Goal: Information Seeking & Learning: Learn about a topic

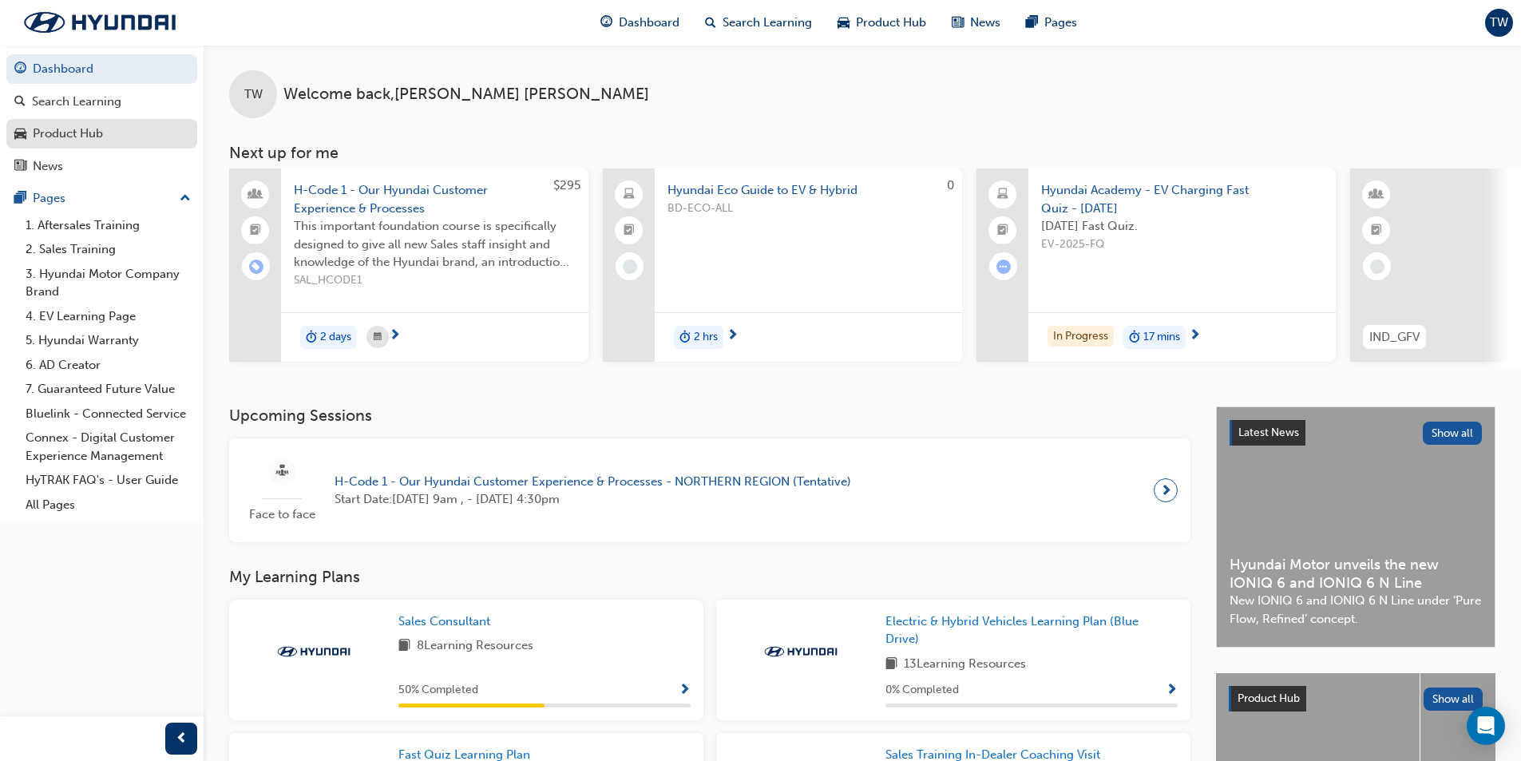
click at [108, 137] on div "Product Hub" at bounding box center [101, 134] width 175 height 20
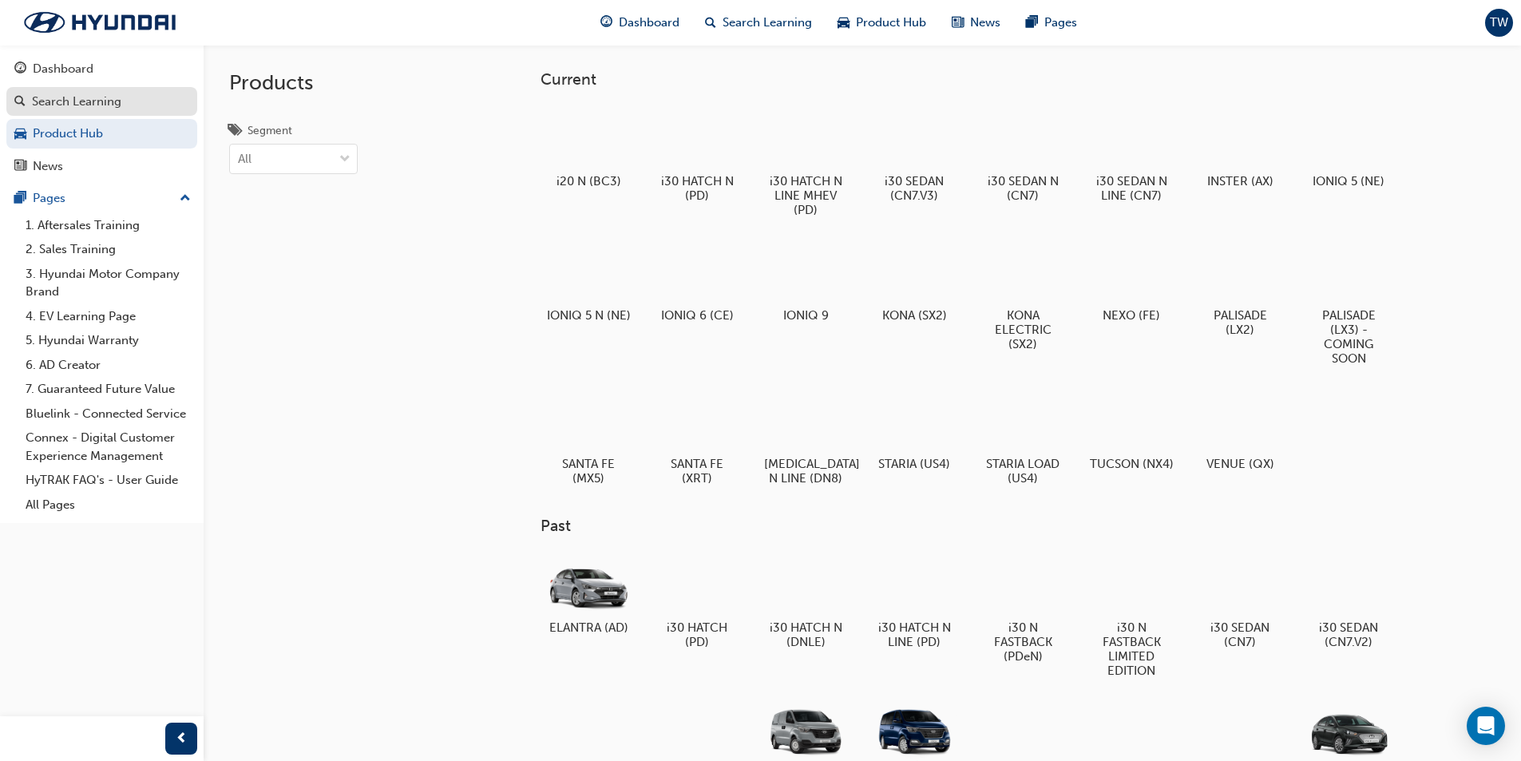
click at [131, 110] on div "Search Learning" at bounding box center [101, 102] width 175 height 20
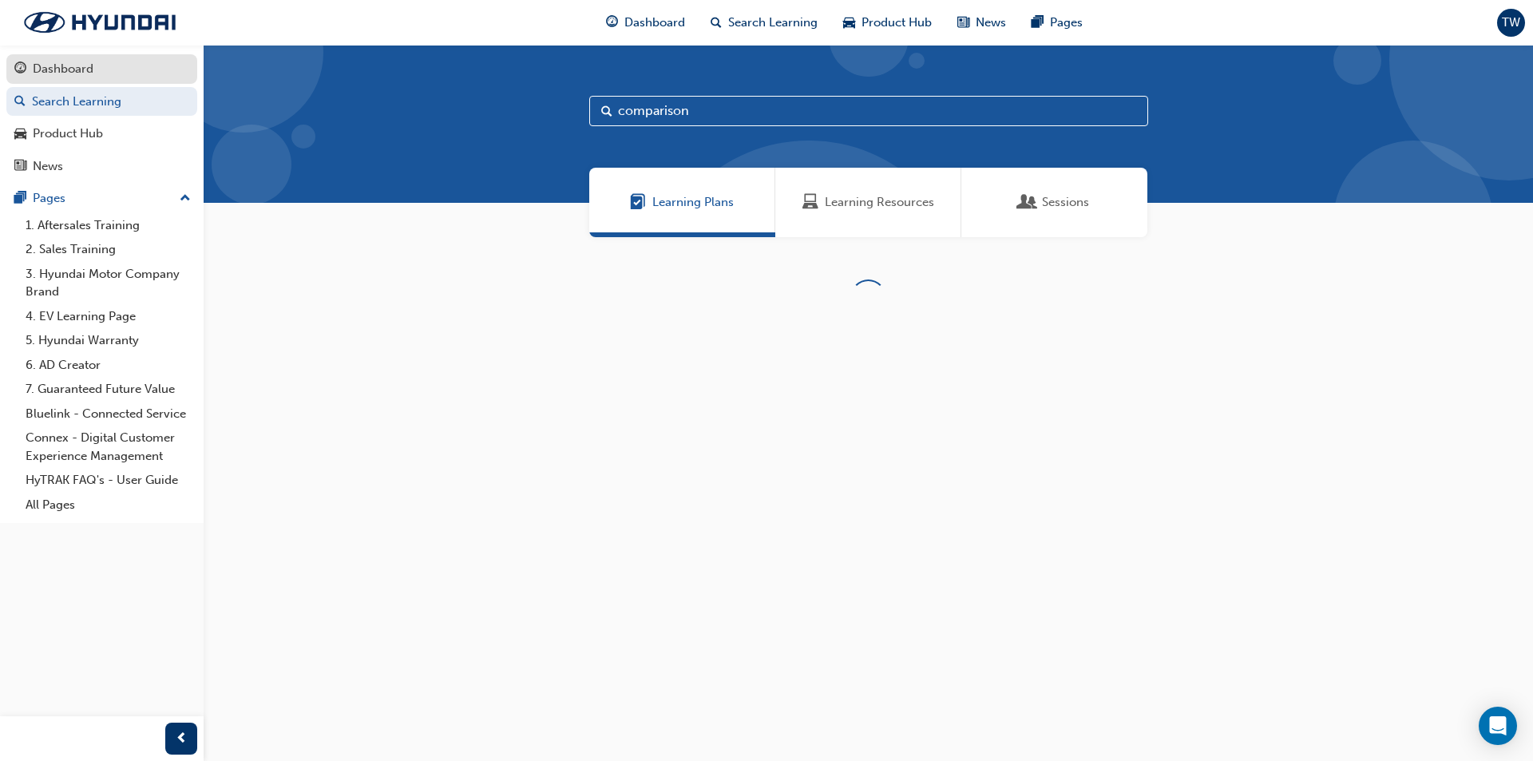
click at [128, 78] on div "Dashboard" at bounding box center [101, 69] width 175 height 20
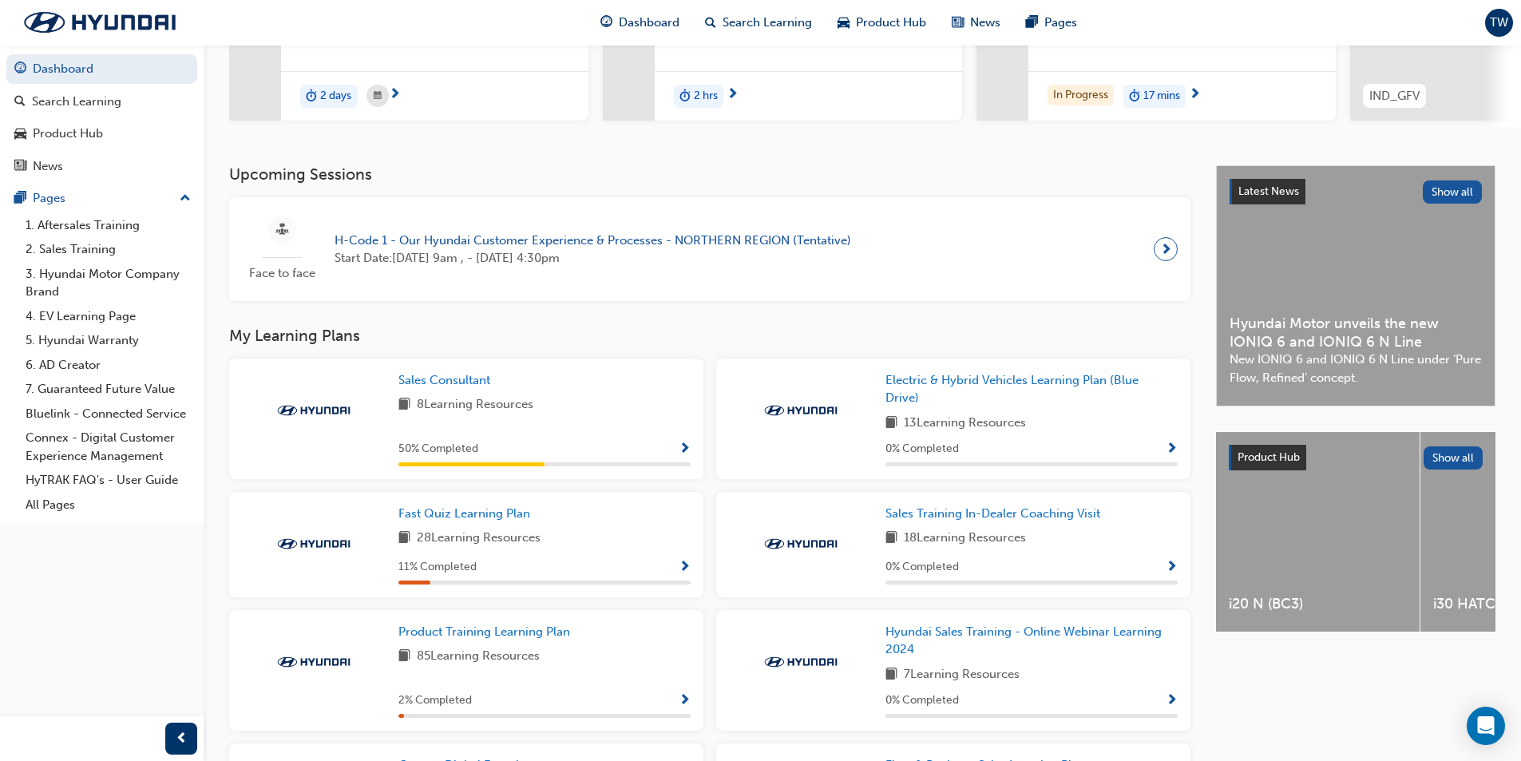
scroll to position [319, 0]
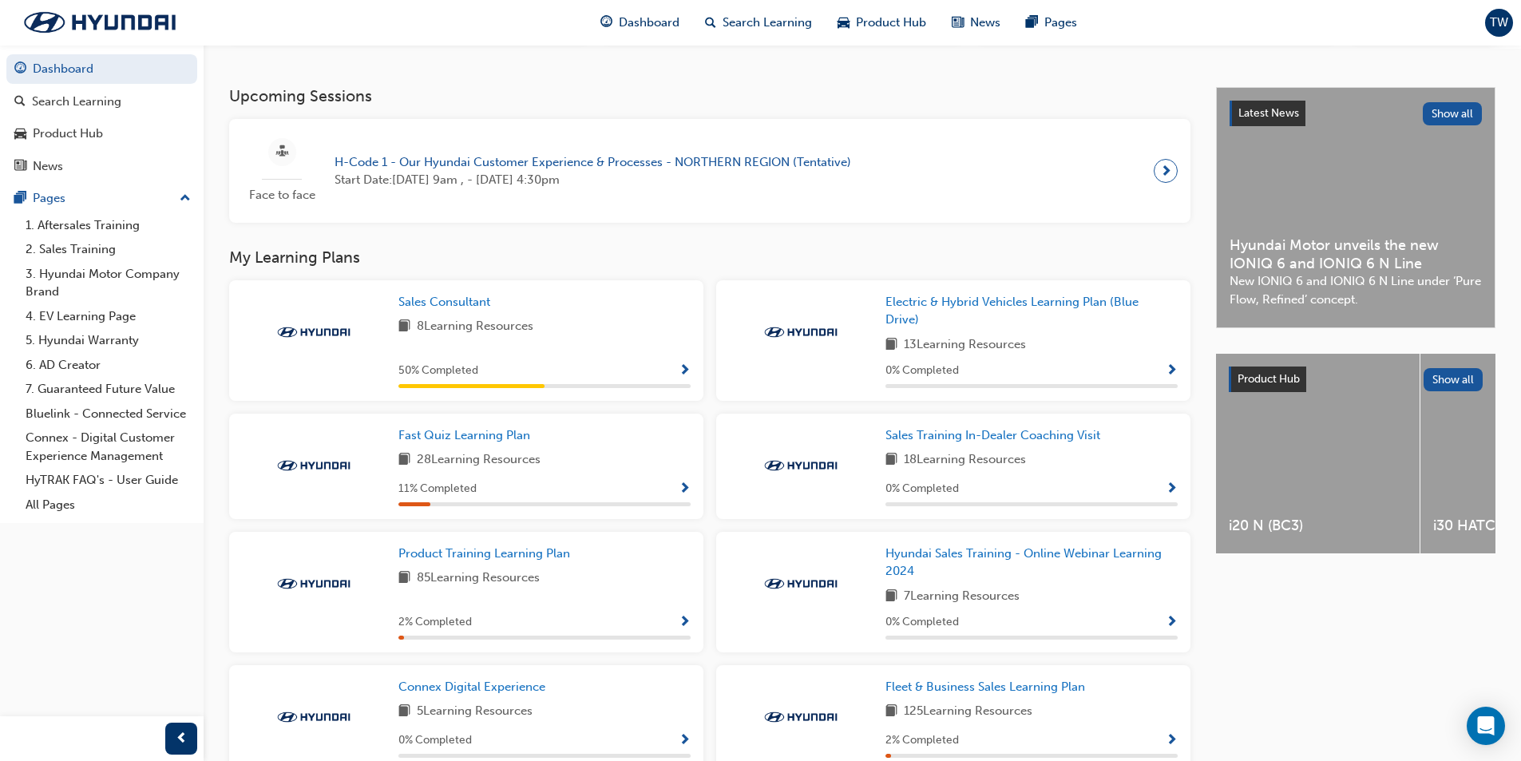
click at [687, 485] on span "Show Progress" at bounding box center [685, 489] width 12 height 14
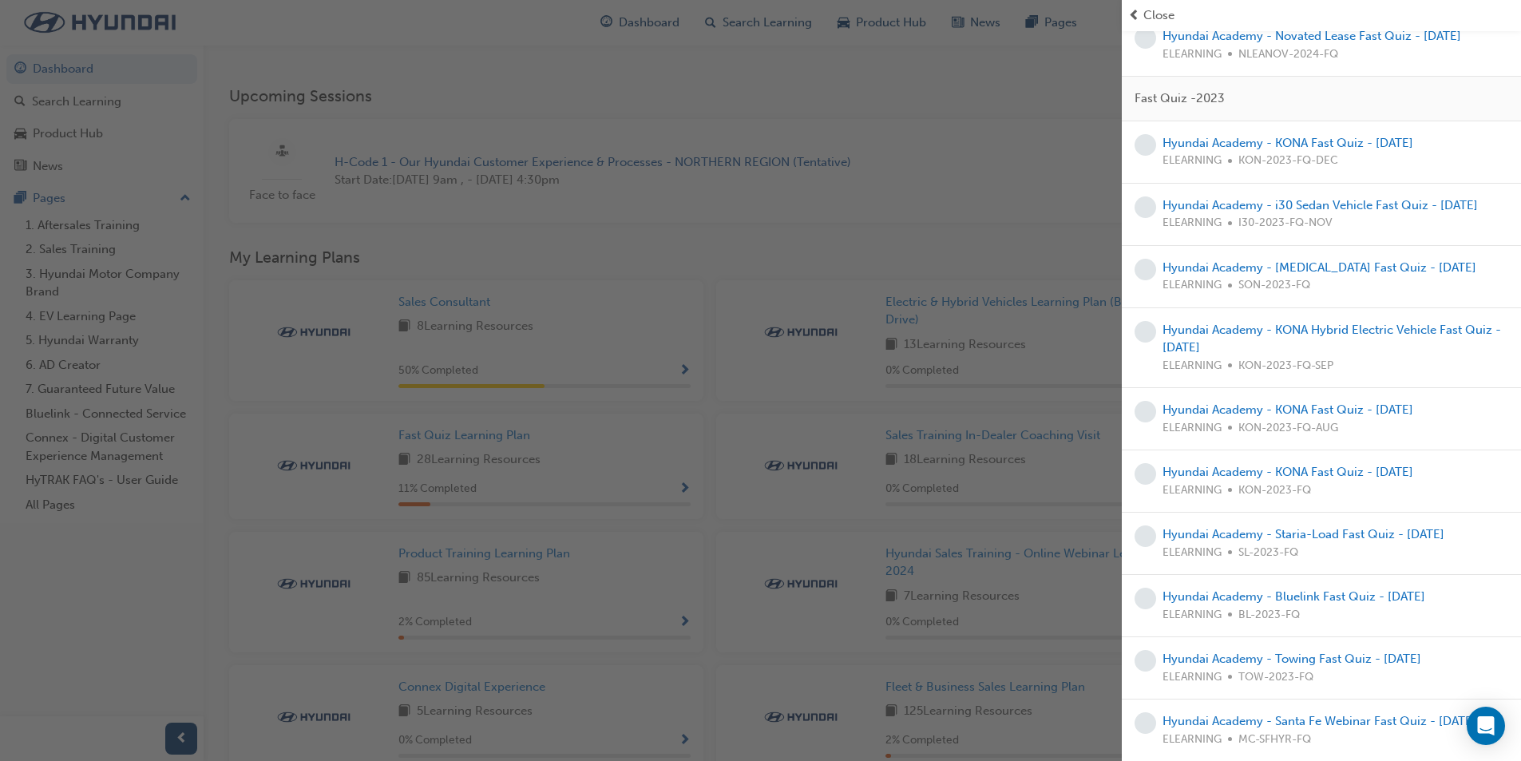
scroll to position [1269, 0]
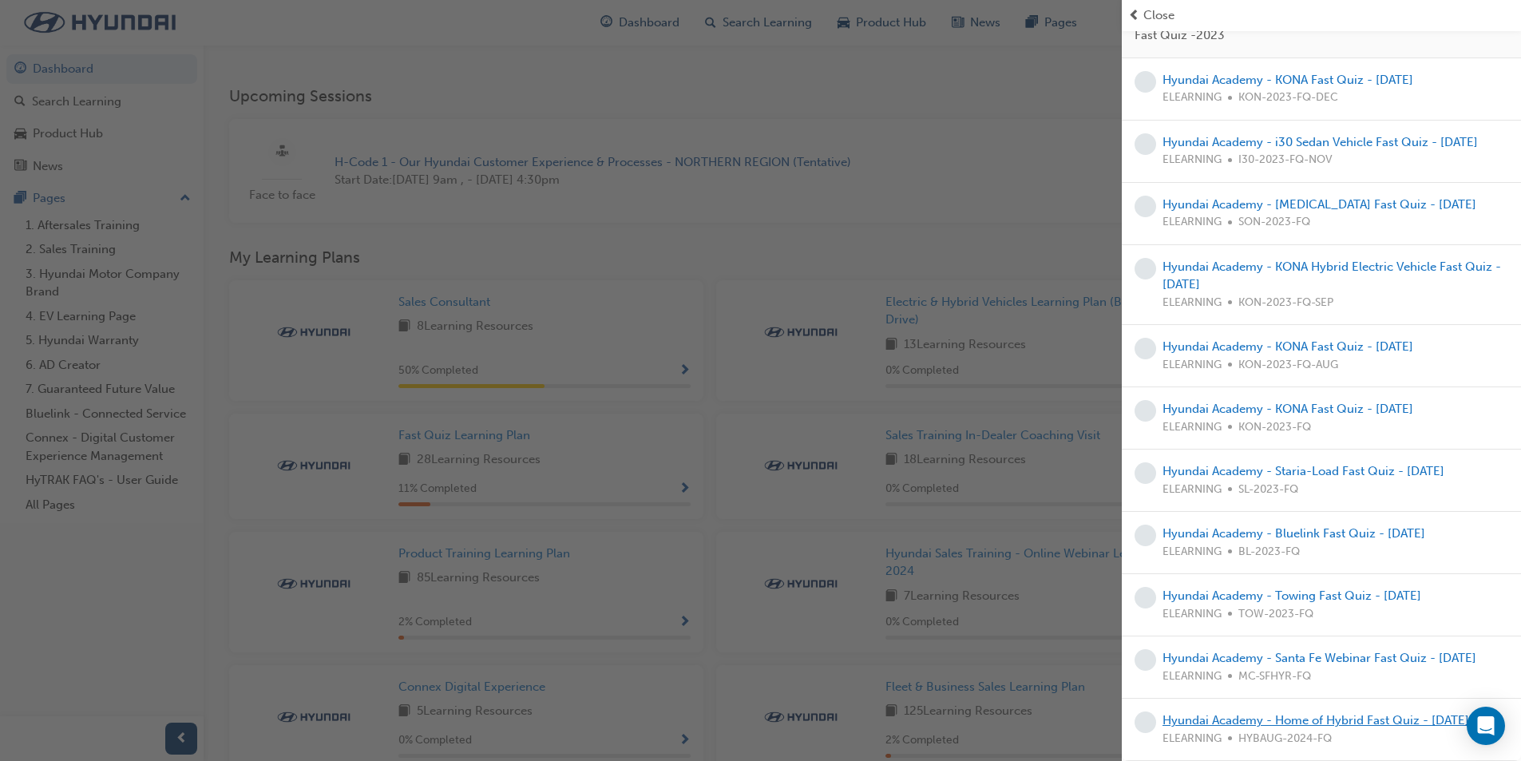
click at [1400, 713] on link "Hyundai Academy - Home of Hybrid Fast Quiz - [DATE]" at bounding box center [1315, 720] width 307 height 14
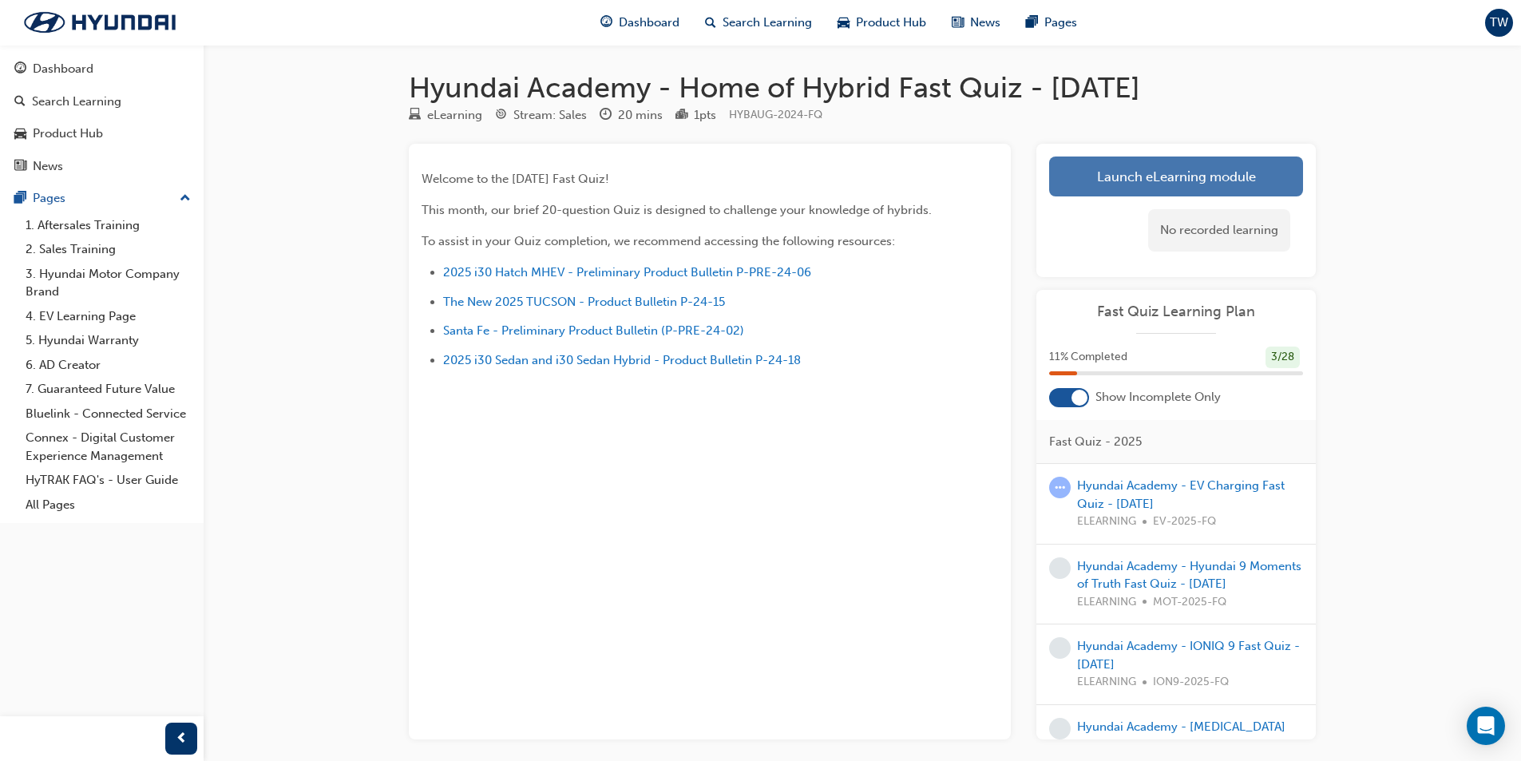
click at [1208, 176] on link "Launch eLearning module" at bounding box center [1176, 176] width 254 height 40
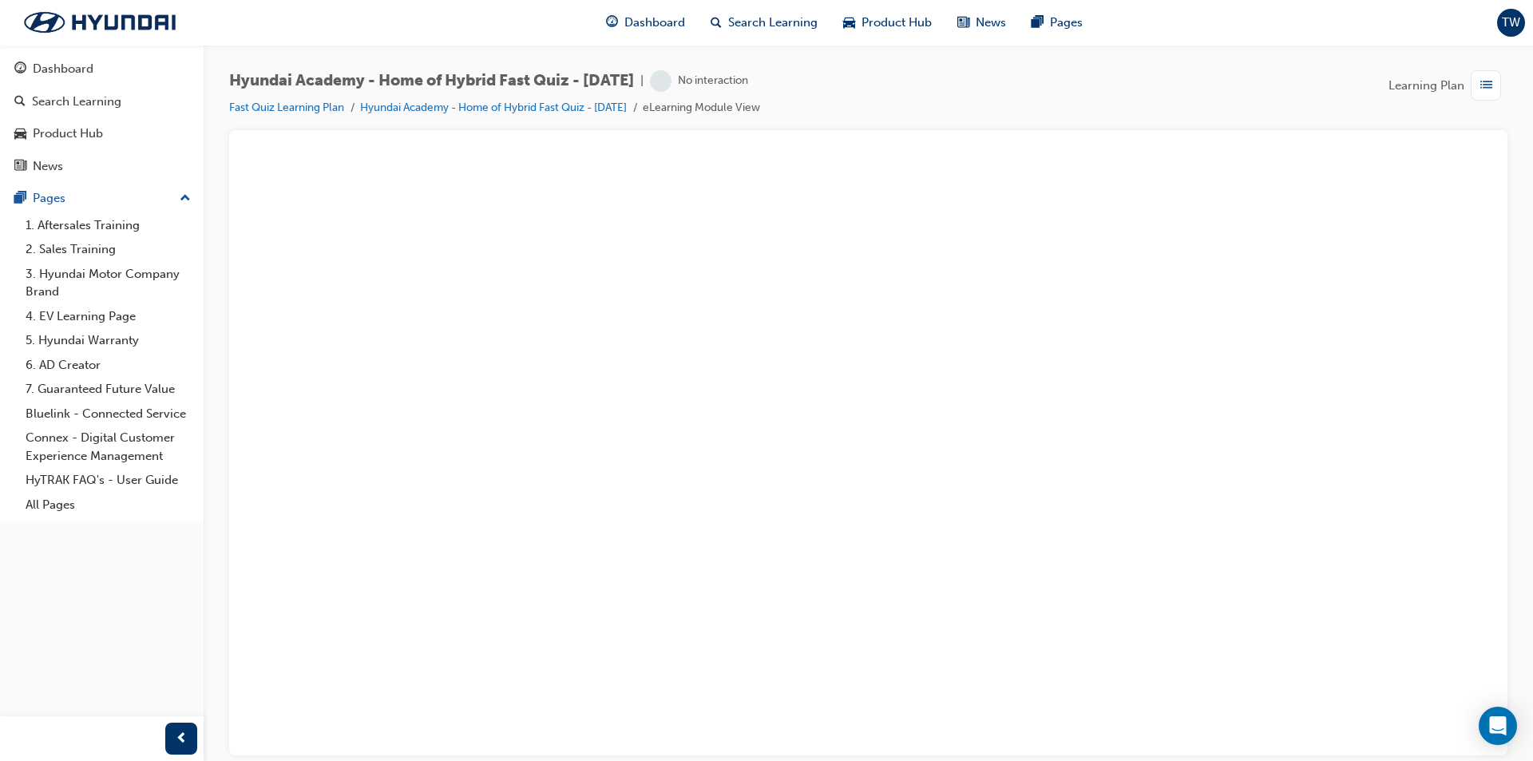
drag, startPoint x: 818, startPoint y: 103, endPoint x: 854, endPoint y: 69, distance: 49.7
click at [854, 69] on div "Hyundai Academy - Home of Hybrid Fast Quiz - [DATE] | No interaction Fast Quiz …" at bounding box center [868, 383] width 1329 height 676
click at [324, 109] on link "Fast Quiz Learning Plan" at bounding box center [286, 108] width 115 height 14
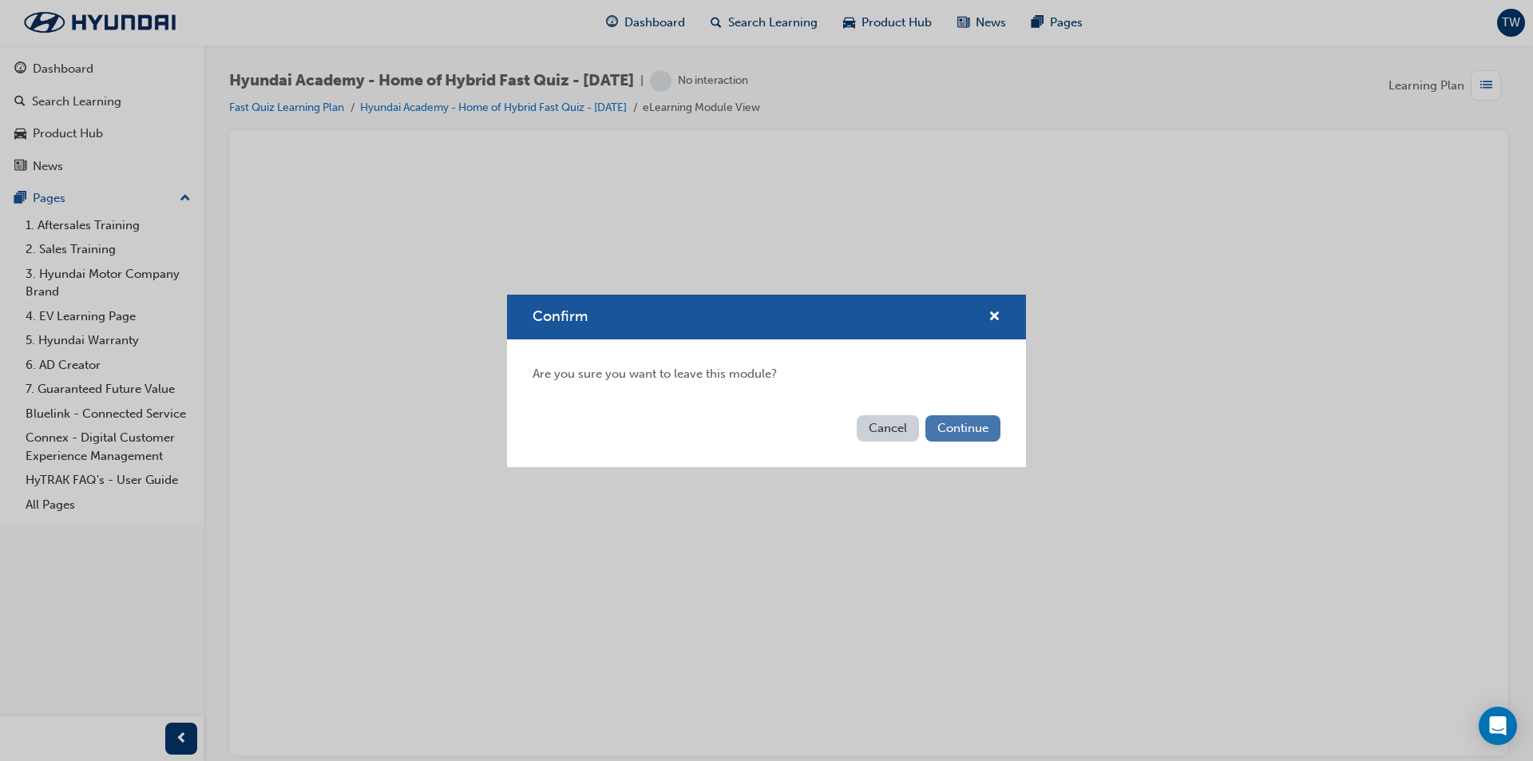
click at [965, 436] on button "Continue" at bounding box center [962, 428] width 75 height 26
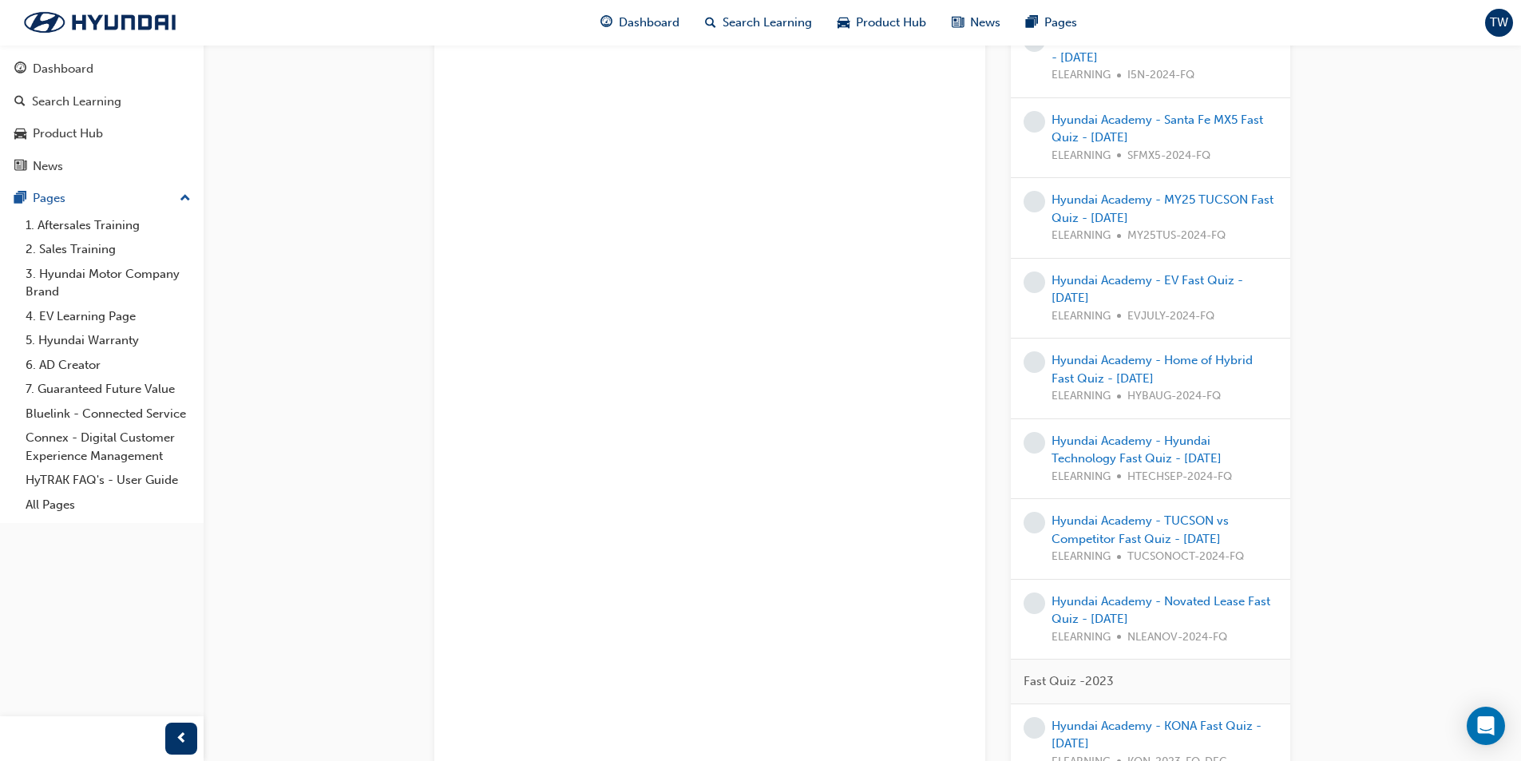
scroll to position [768, 0]
click at [1109, 611] on link "Hyundai Academy - Novated Lease Fast Quiz - [DATE]" at bounding box center [1160, 608] width 219 height 33
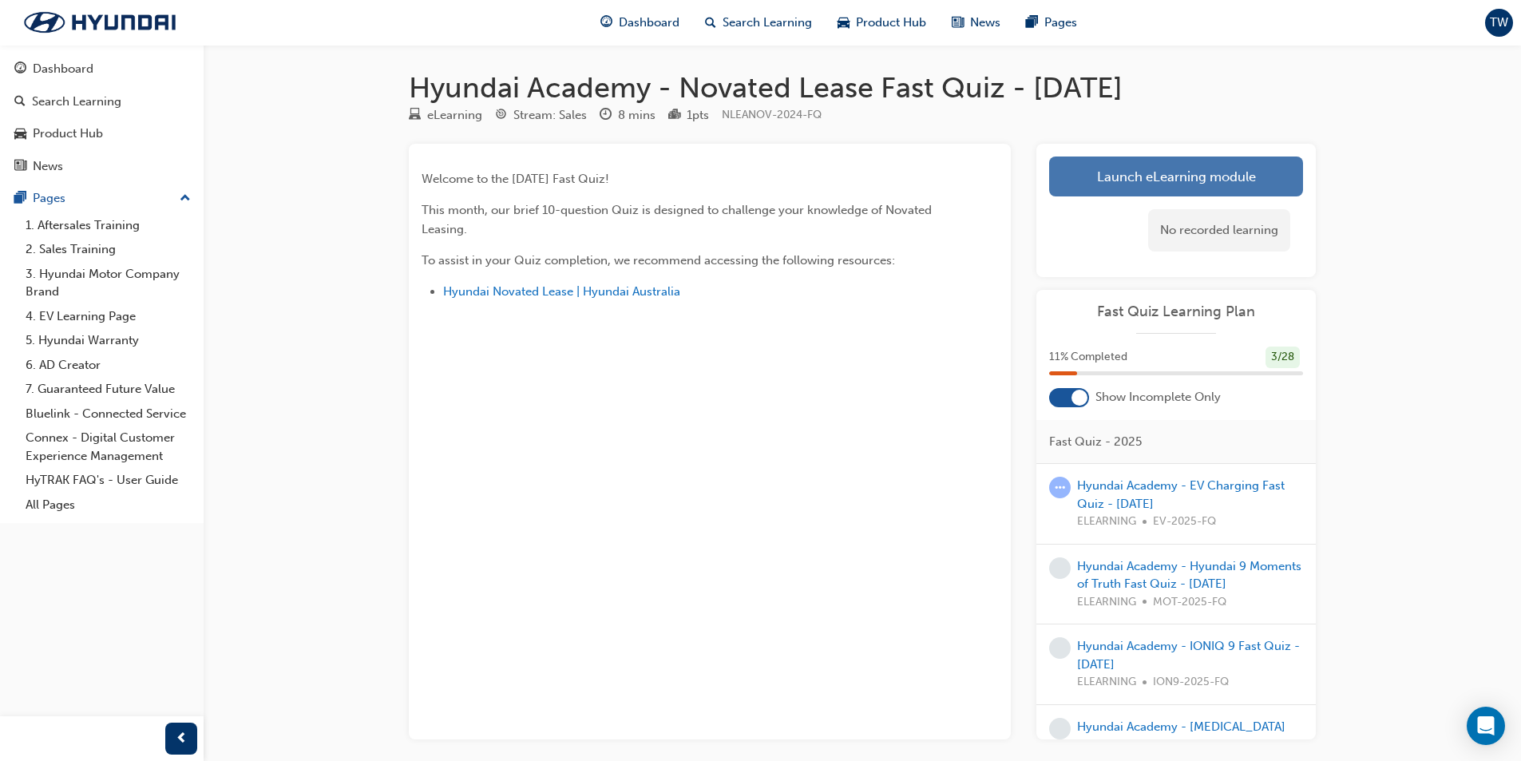
click at [1163, 170] on link "Launch eLearning module" at bounding box center [1176, 176] width 254 height 40
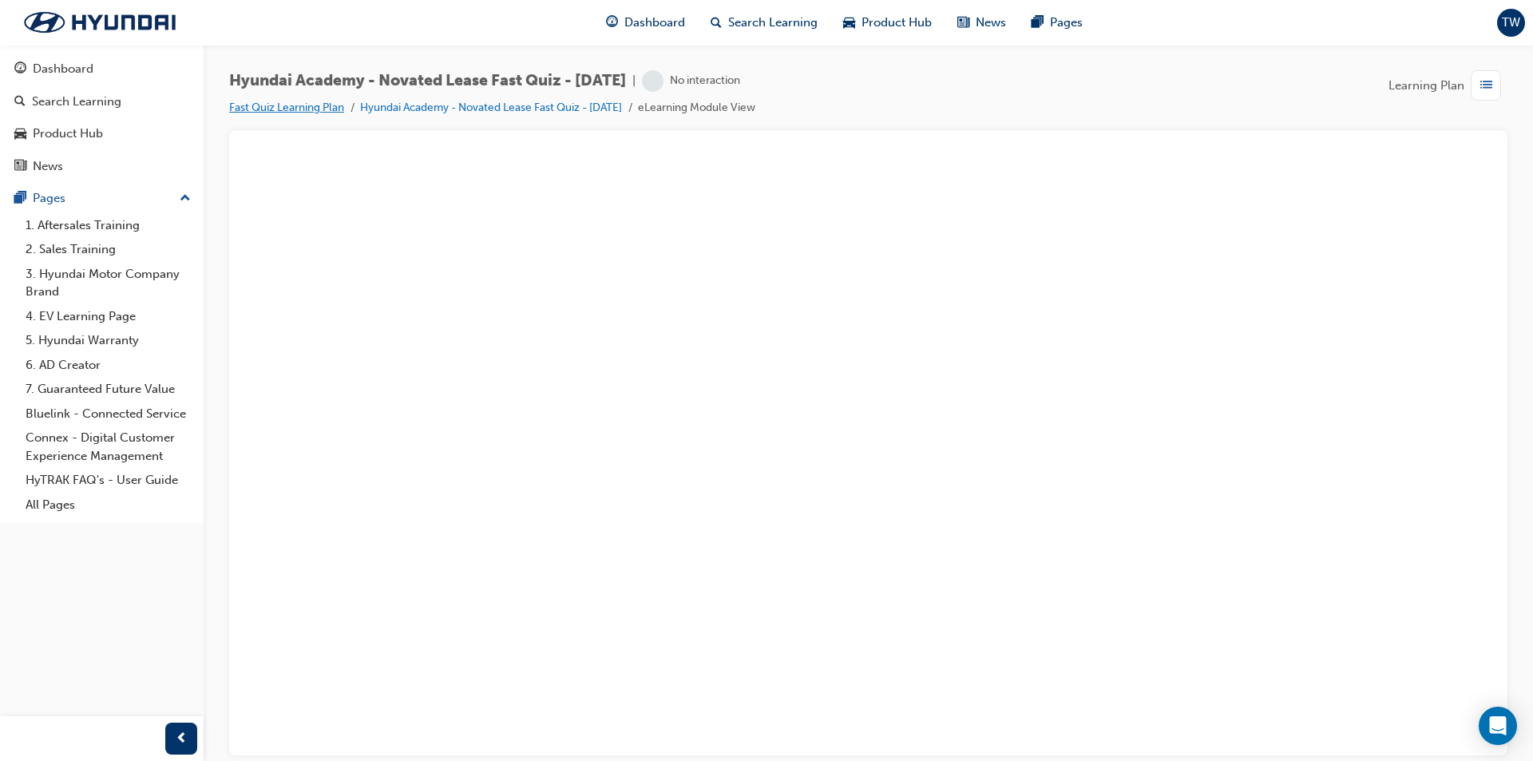
click at [332, 105] on link "Fast Quiz Learning Plan" at bounding box center [286, 108] width 115 height 14
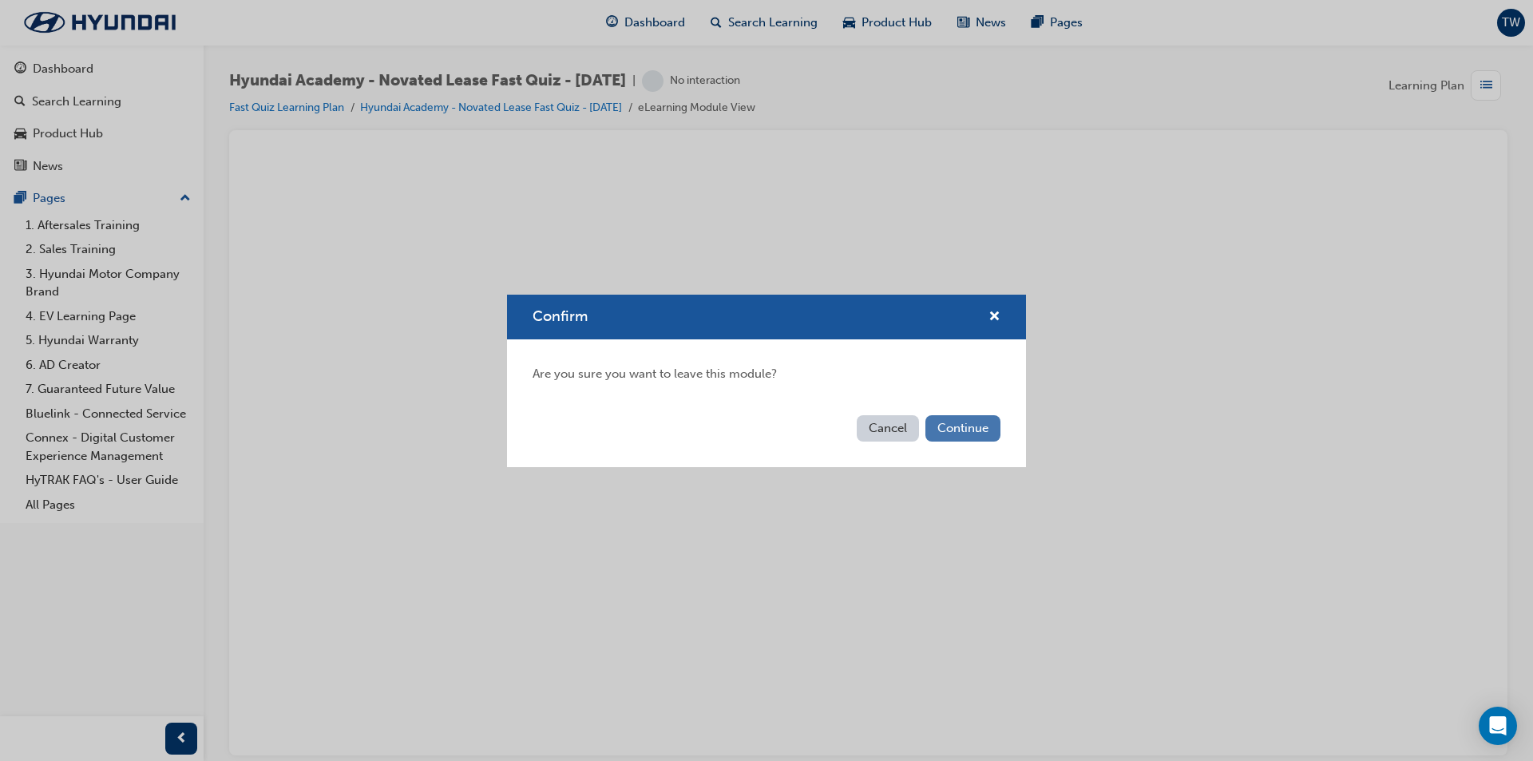
click at [950, 421] on button "Continue" at bounding box center [962, 428] width 75 height 26
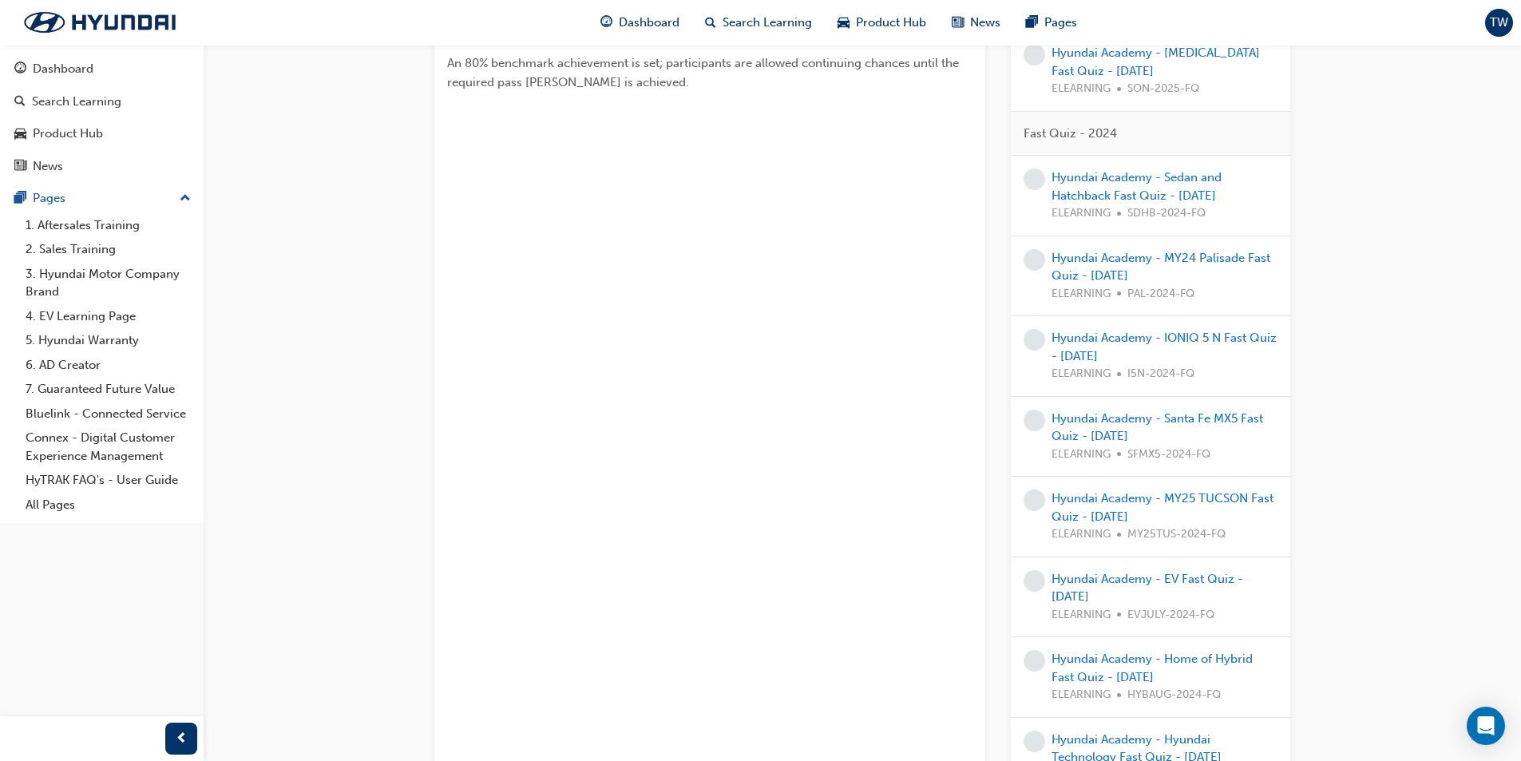
scroll to position [479, 0]
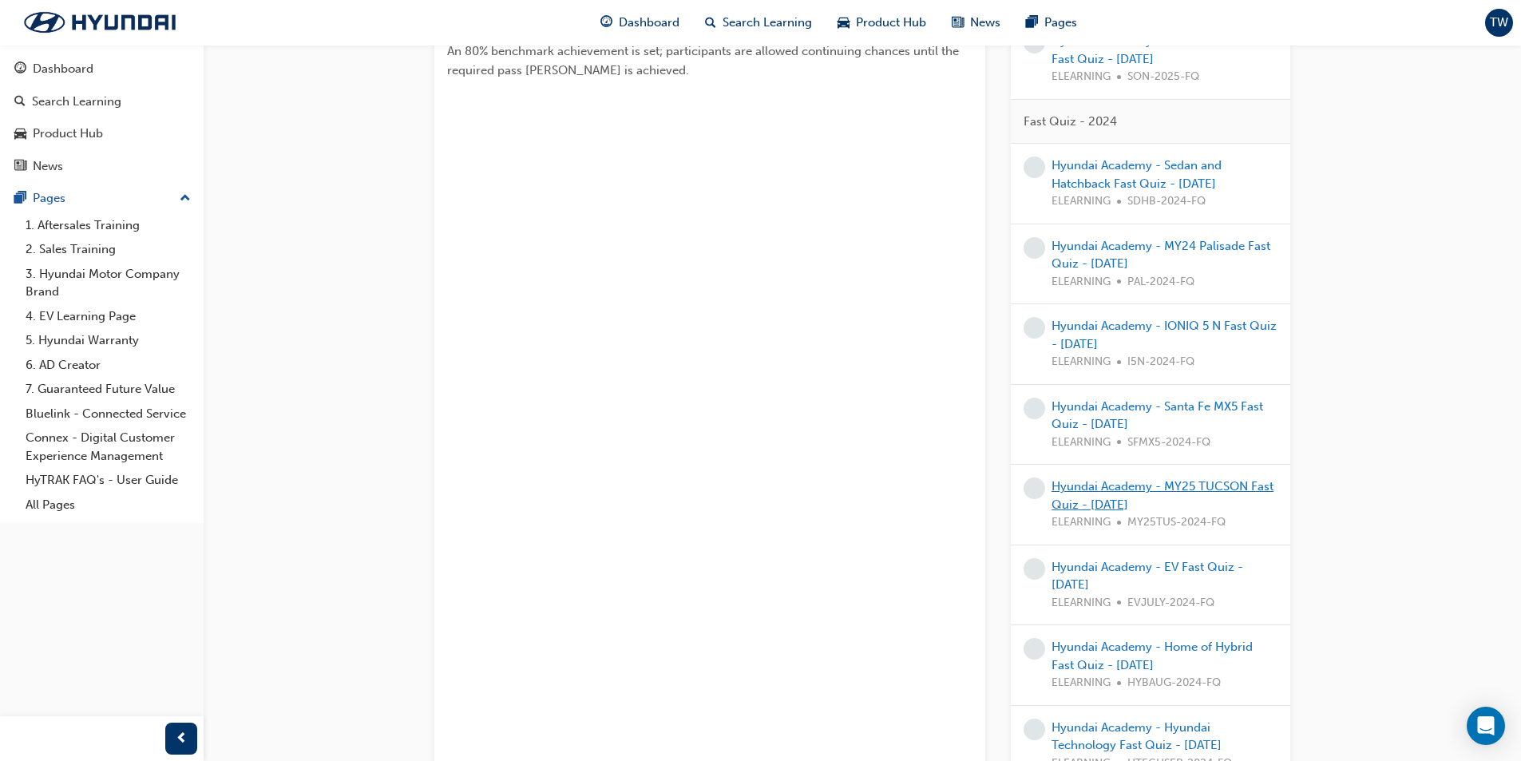
click at [1110, 498] on link "Hyundai Academy - MY25 TUCSON Fast Quiz - [DATE]" at bounding box center [1162, 495] width 222 height 33
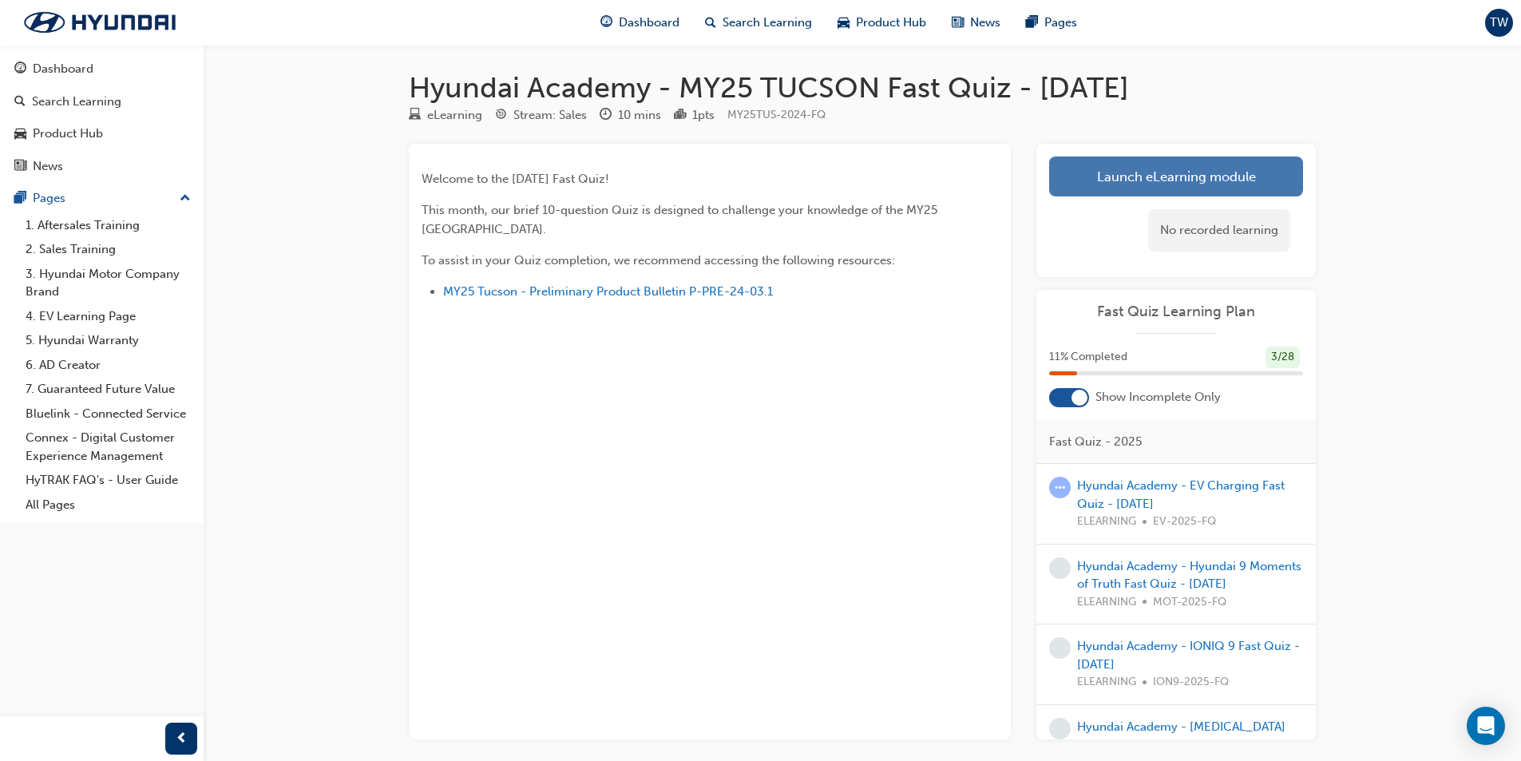
click at [1192, 185] on link "Launch eLearning module" at bounding box center [1176, 176] width 254 height 40
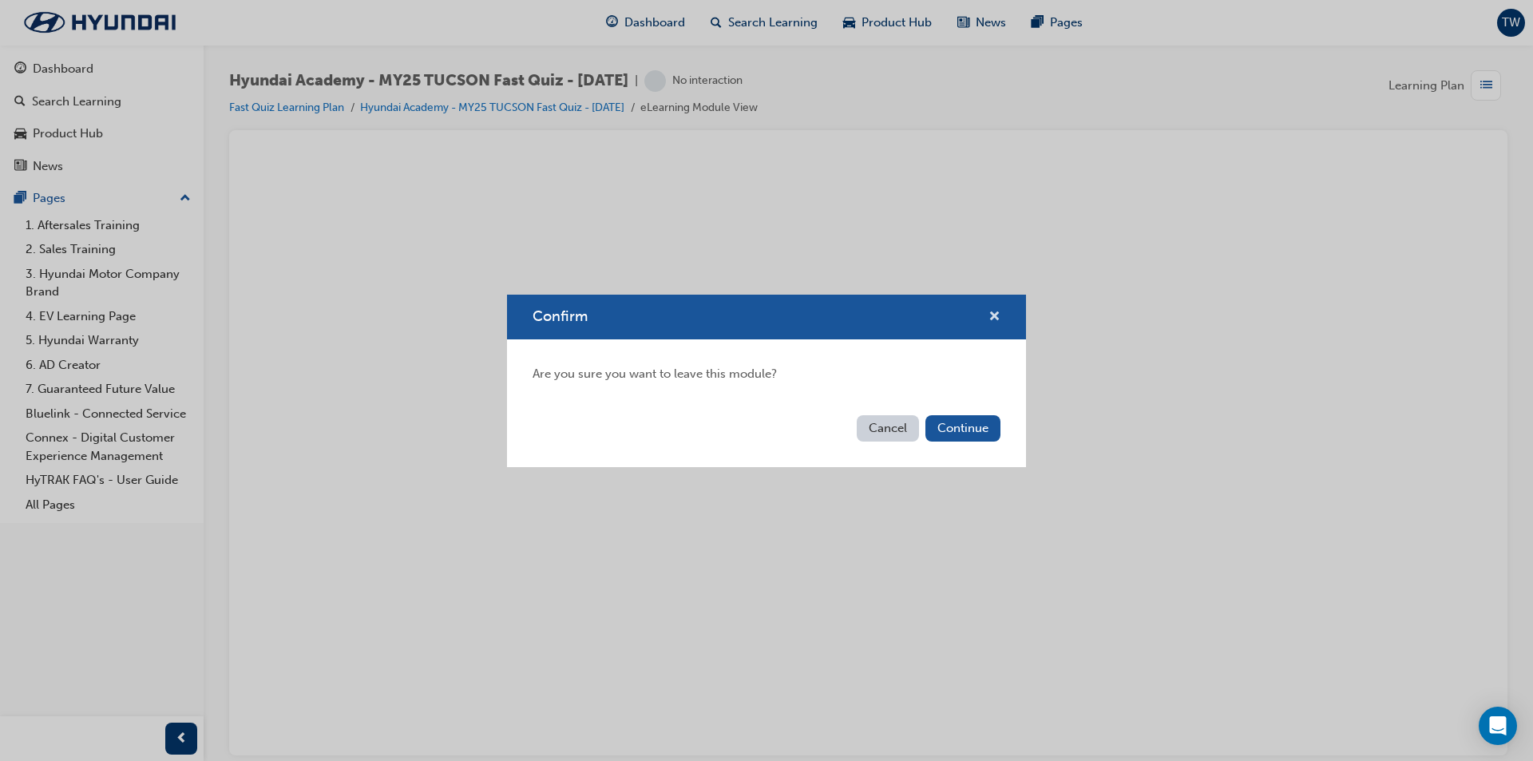
click at [997, 311] on span "cross-icon" at bounding box center [994, 318] width 12 height 14
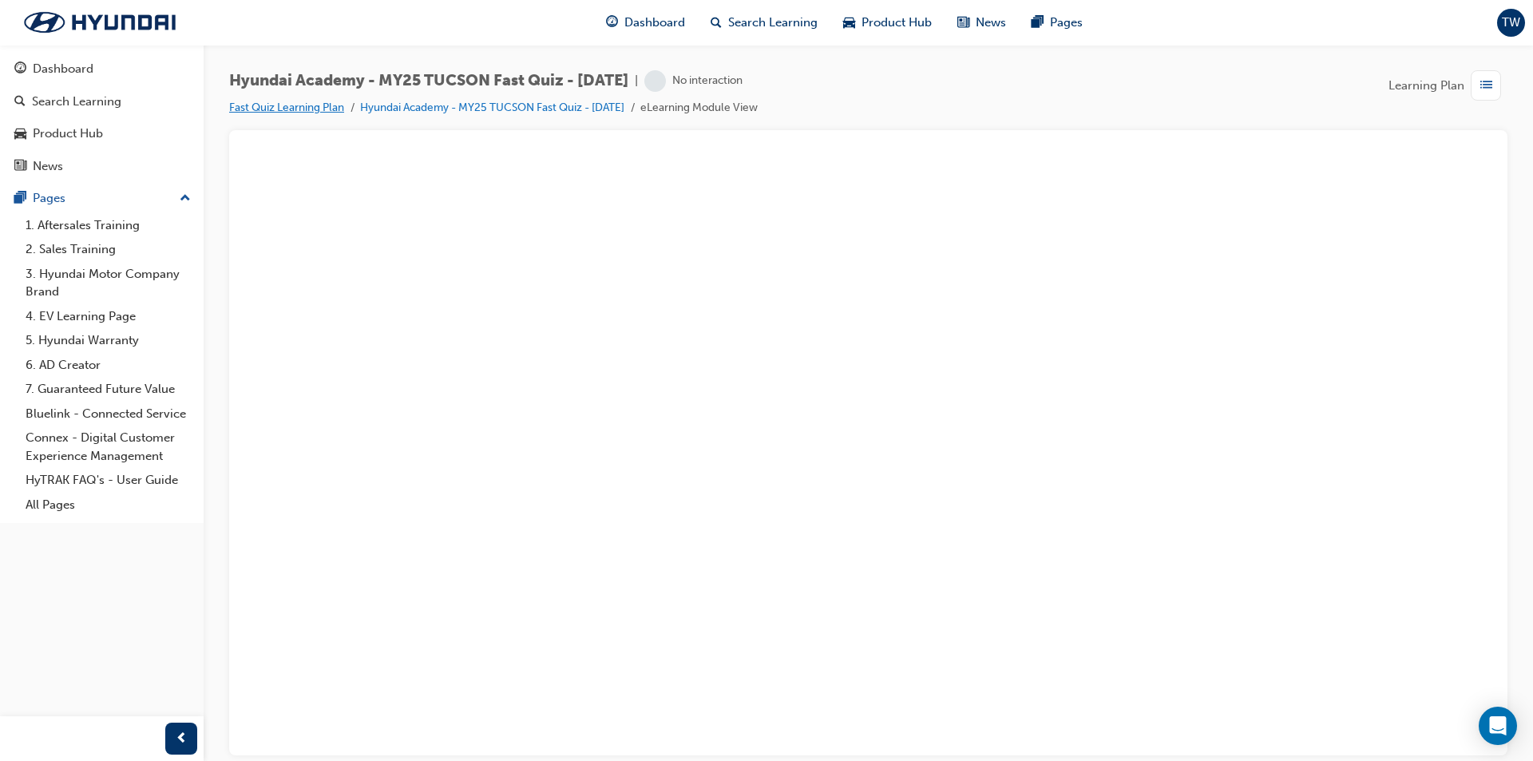
click at [323, 110] on link "Fast Quiz Learning Plan" at bounding box center [286, 108] width 115 height 14
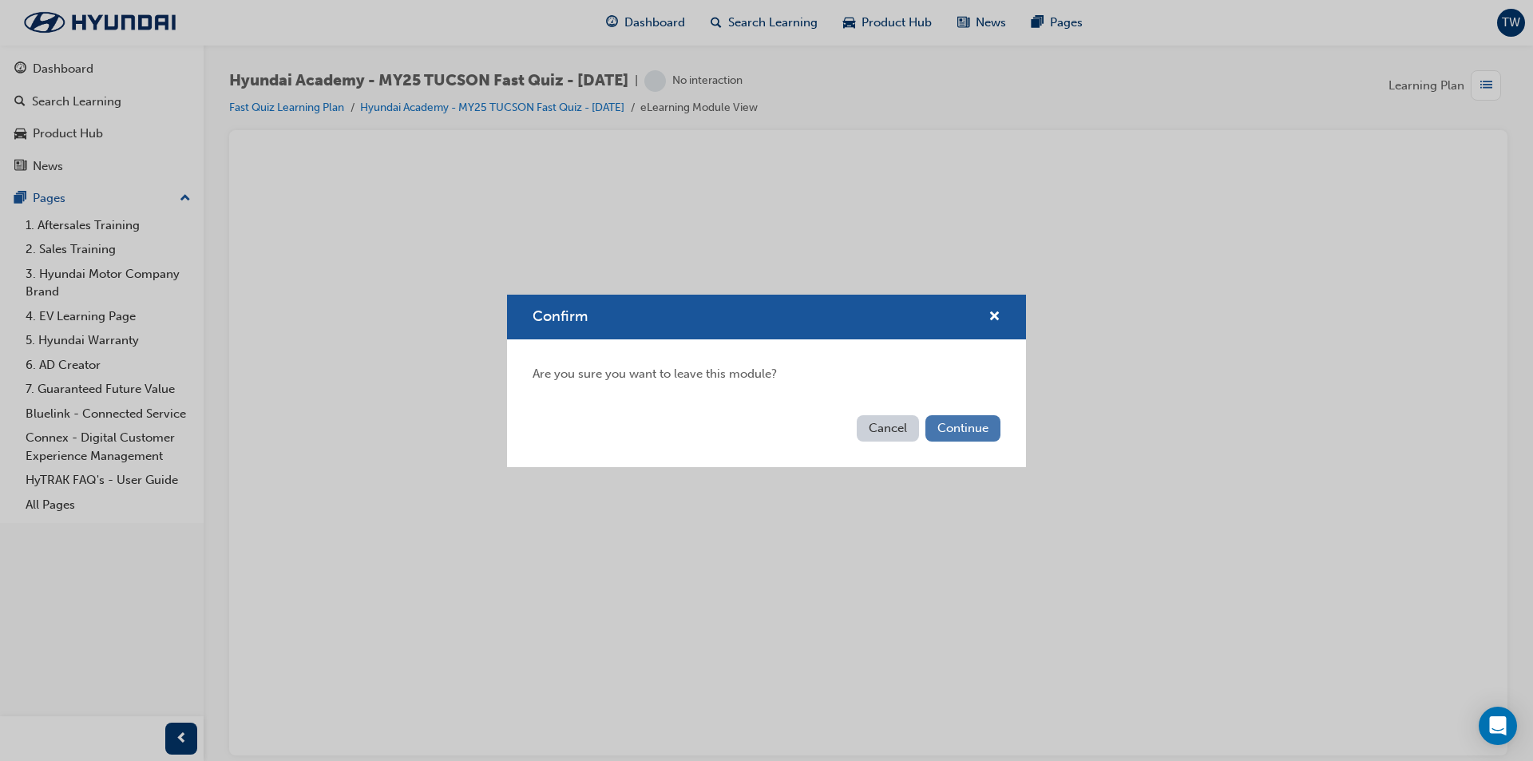
click at [955, 426] on button "Continue" at bounding box center [962, 428] width 75 height 26
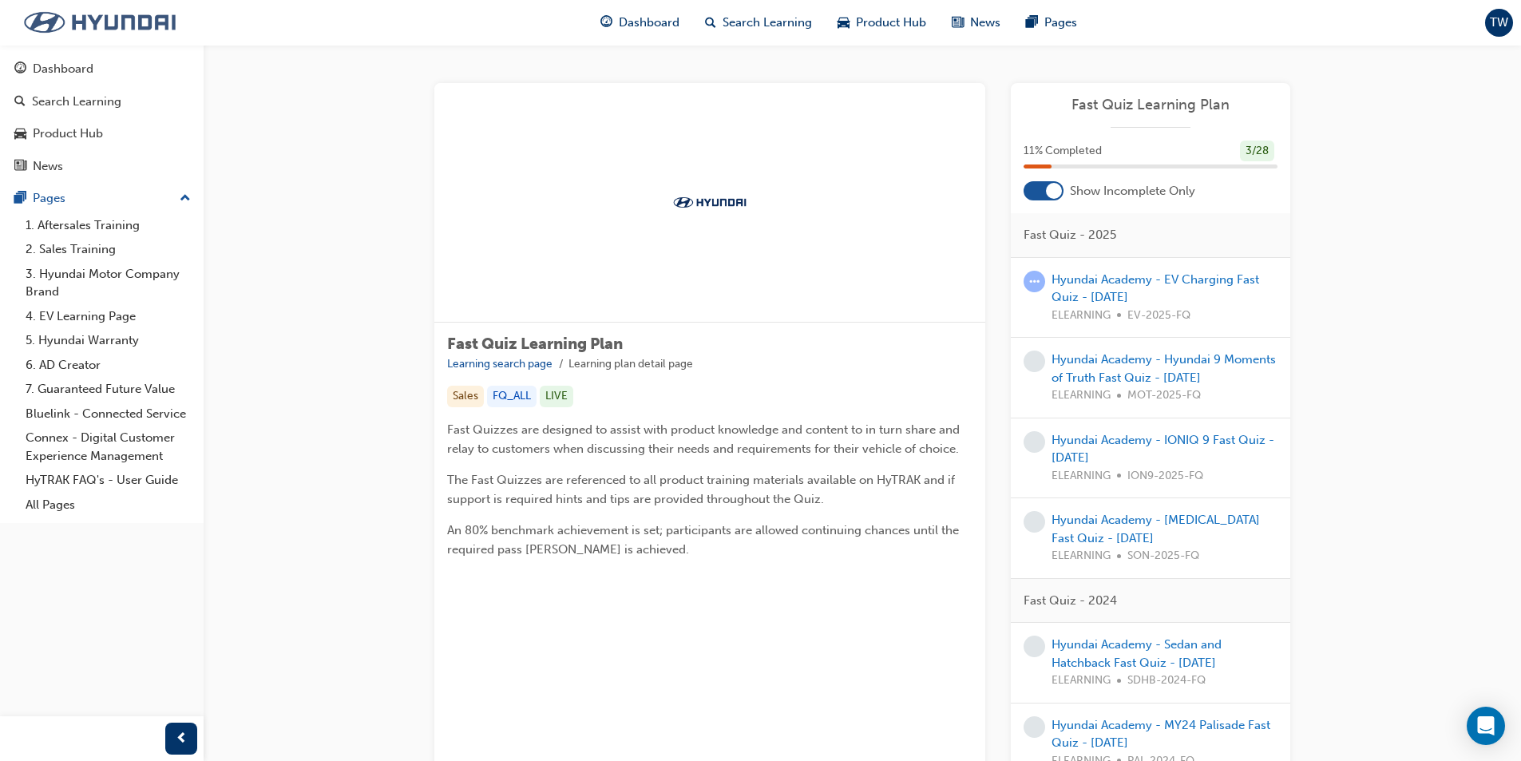
click at [105, 14] on img at bounding box center [100, 23] width 184 height 34
